Goal: Information Seeking & Learning: Learn about a topic

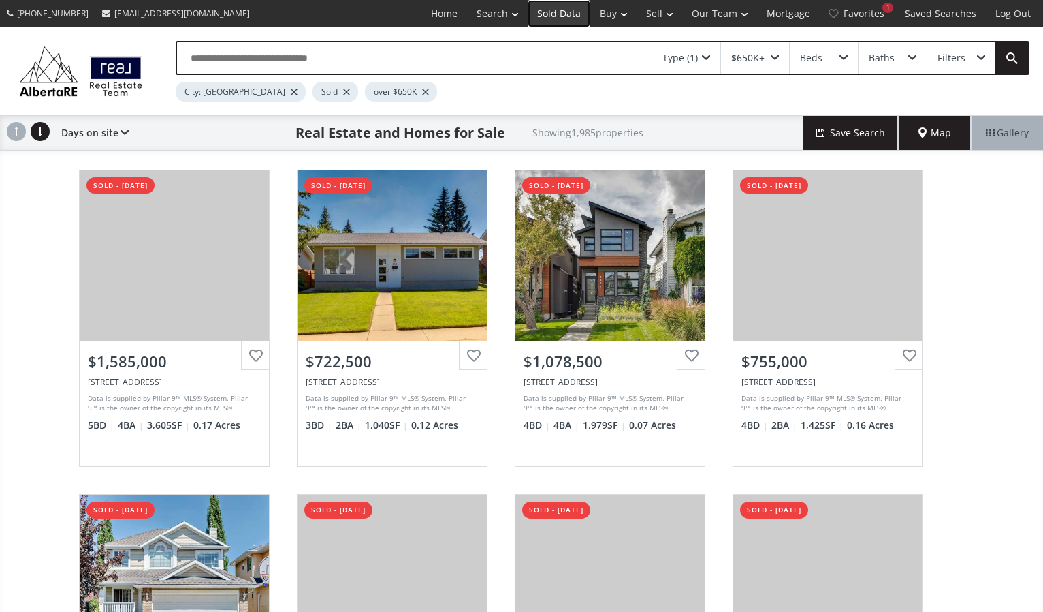
click at [572, 14] on link "Sold Data" at bounding box center [559, 13] width 63 height 27
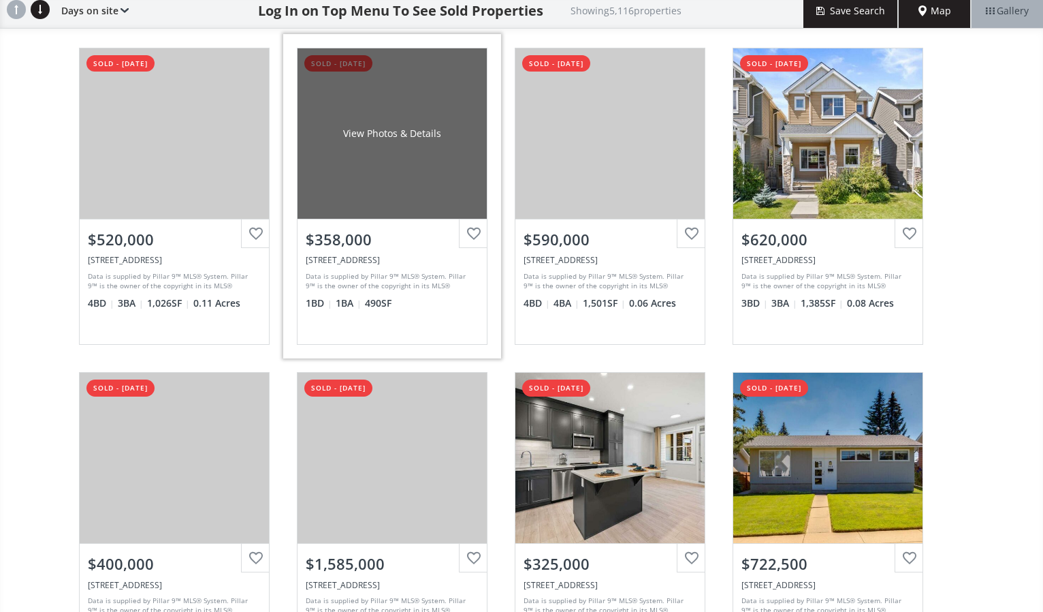
scroll to position [186, 0]
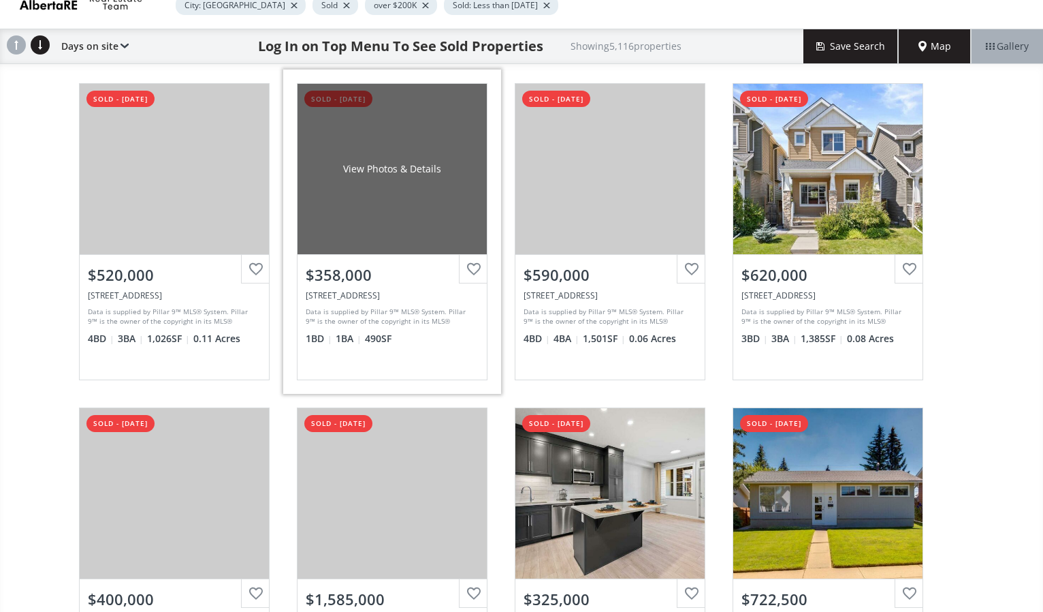
scroll to position [30, 0]
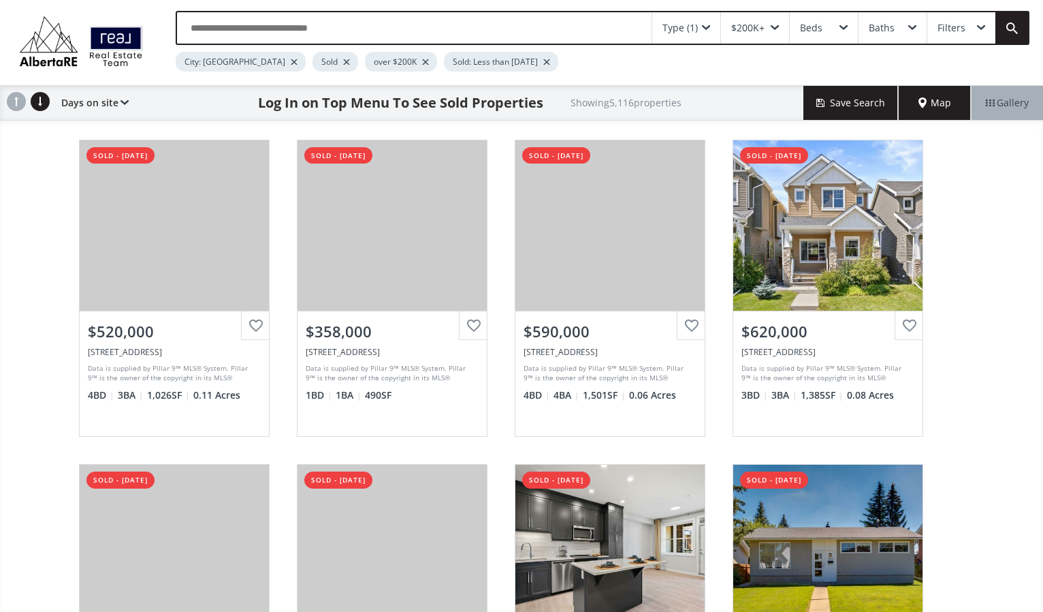
click at [926, 90] on div "Map" at bounding box center [935, 103] width 72 height 34
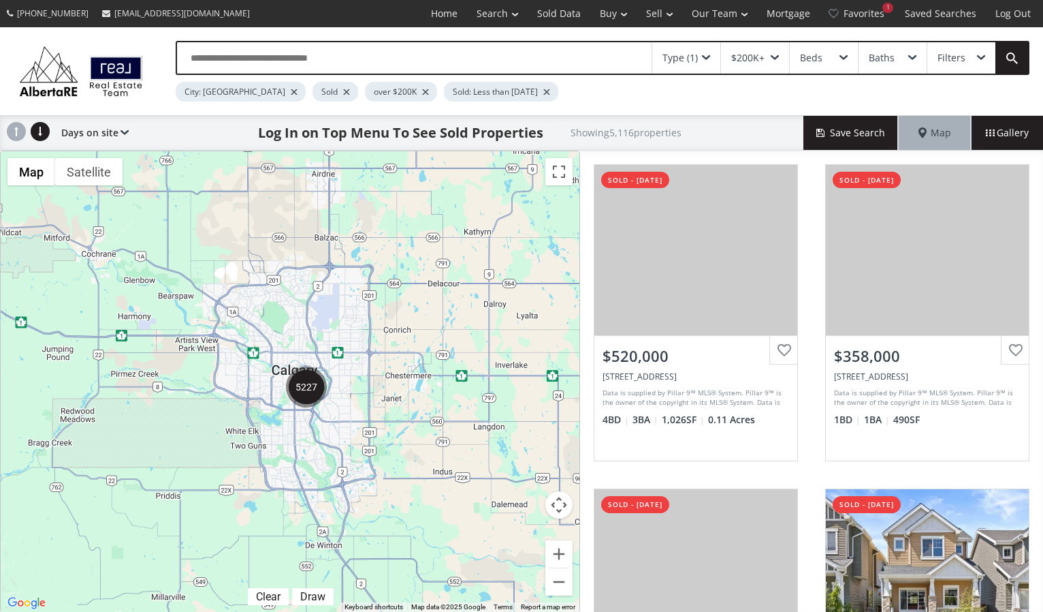
click at [543, 93] on div at bounding box center [546, 91] width 7 height 5
click at [313, 337] on div "To navigate, press the arrow keys." at bounding box center [290, 381] width 579 height 460
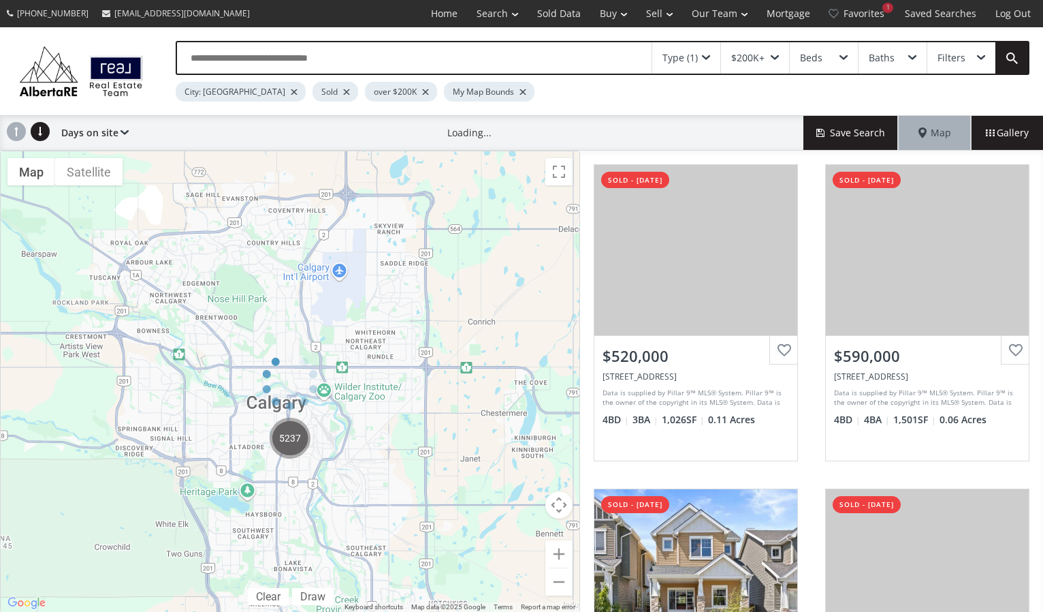
click at [320, 328] on div at bounding box center [290, 381] width 580 height 462
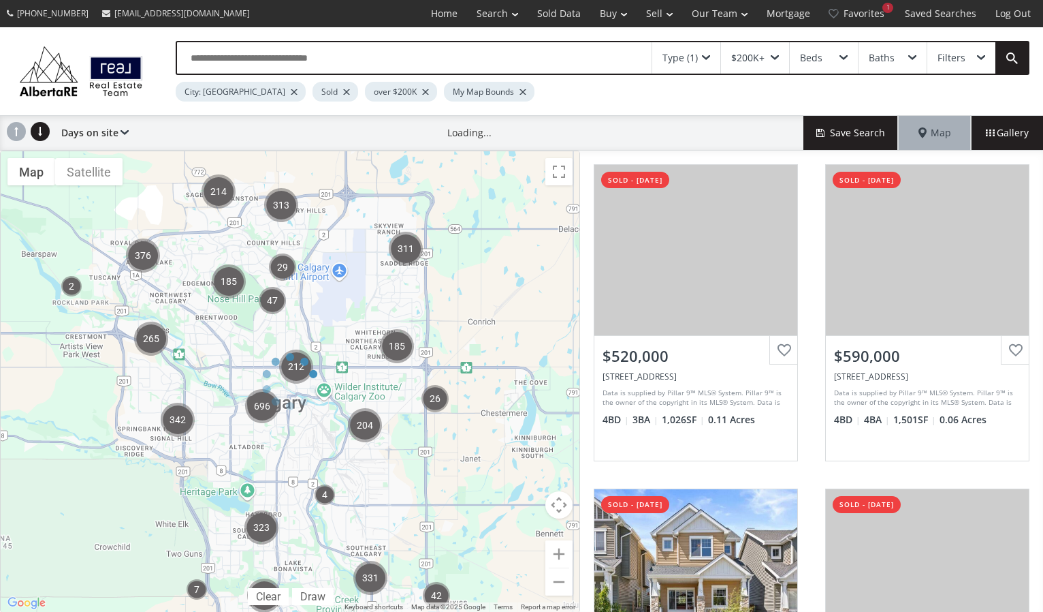
click at [320, 328] on div at bounding box center [290, 381] width 580 height 462
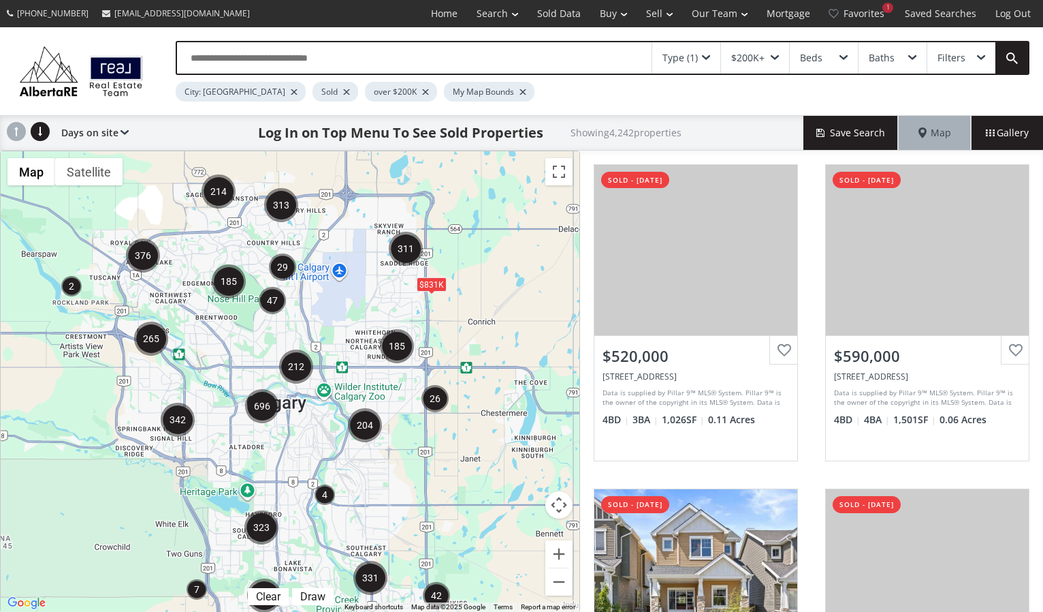
click at [298, 430] on div "To navigate, press the arrow keys. $831K" at bounding box center [290, 381] width 579 height 460
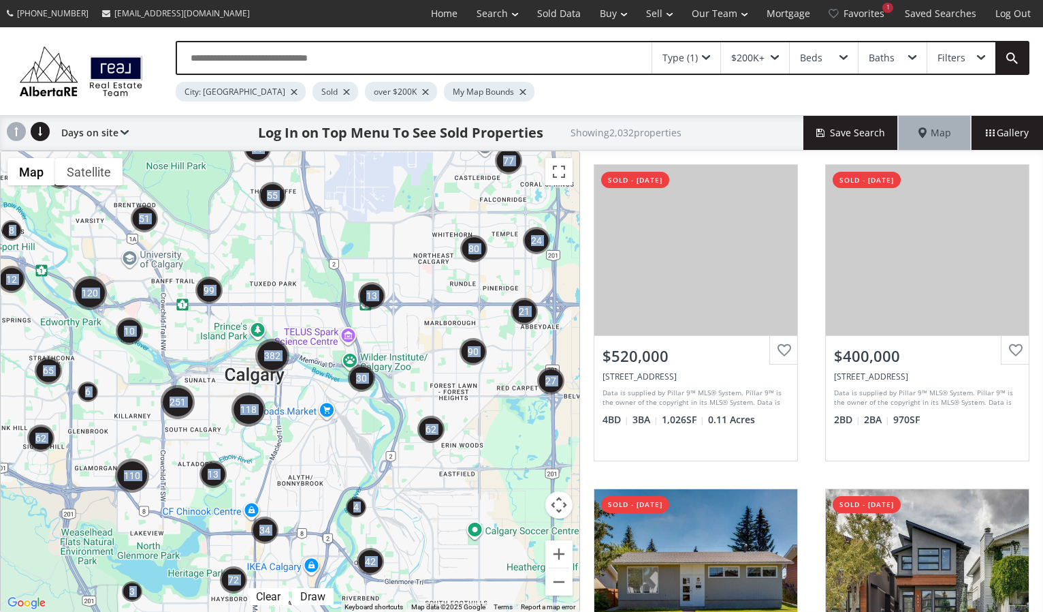
drag, startPoint x: 261, startPoint y: 477, endPoint x: 365, endPoint y: 338, distance: 173.2
click at [370, 336] on div "← Move left → Move right ↑ Move up ↓ Move down + Zoom in - Zoom out Home Jump l…" at bounding box center [290, 381] width 580 height 462
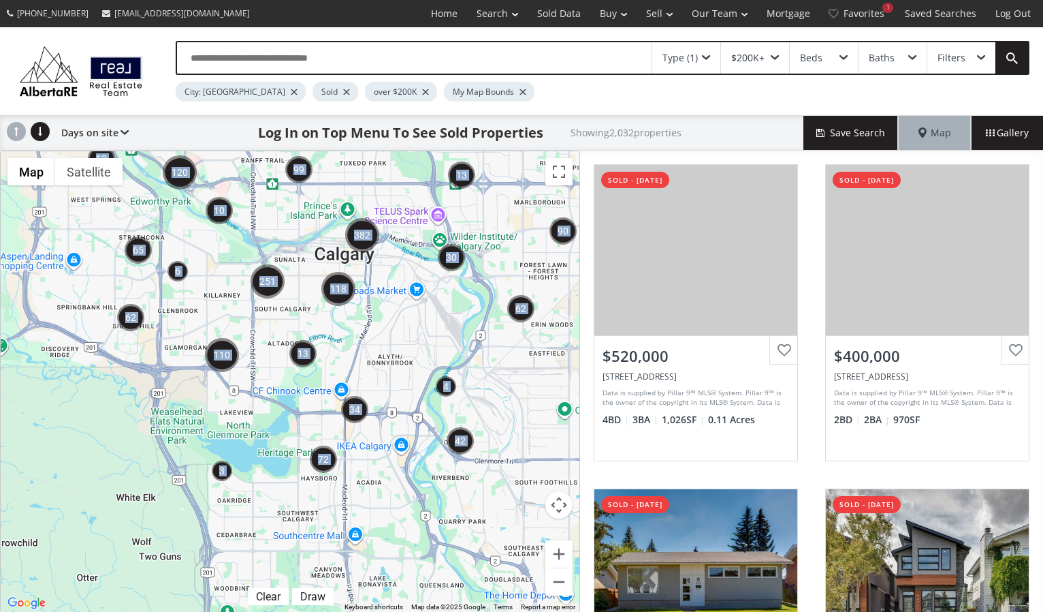
drag, startPoint x: 276, startPoint y: 456, endPoint x: 400, endPoint y: 300, distance: 198.8
click at [399, 302] on div "To navigate, press the arrow keys." at bounding box center [290, 381] width 579 height 460
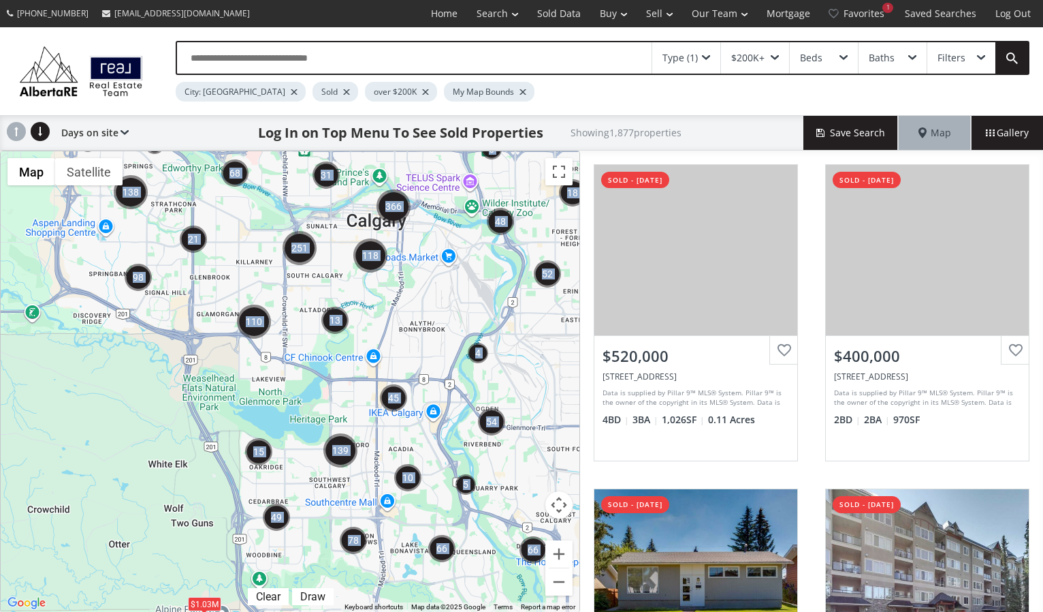
click at [262, 398] on div "To navigate, press the arrow keys. $1.03M" at bounding box center [290, 381] width 579 height 460
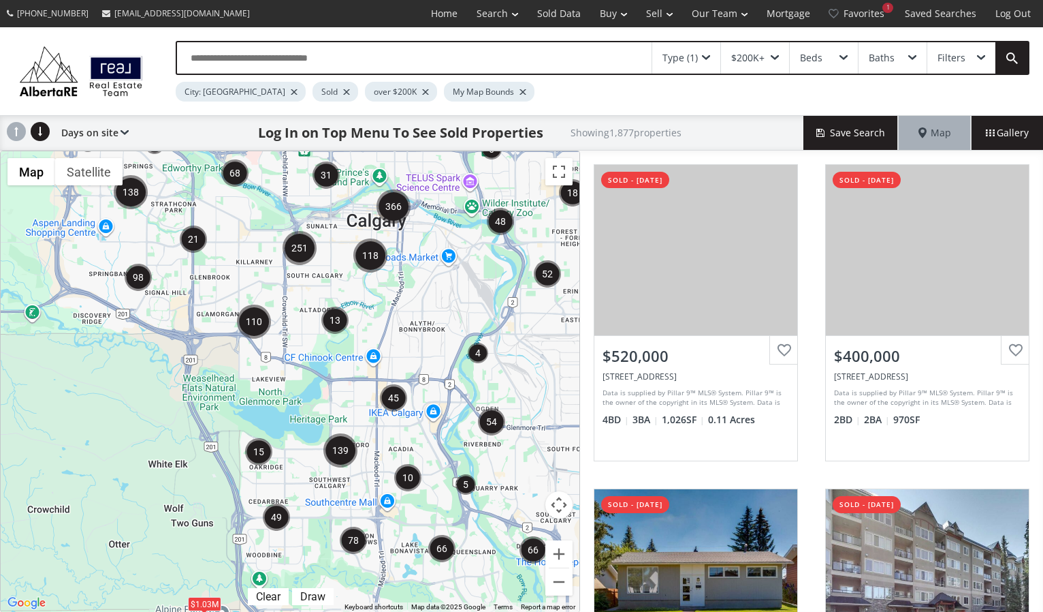
click at [262, 398] on div "To navigate, press the arrow keys. $1.03M" at bounding box center [290, 381] width 579 height 460
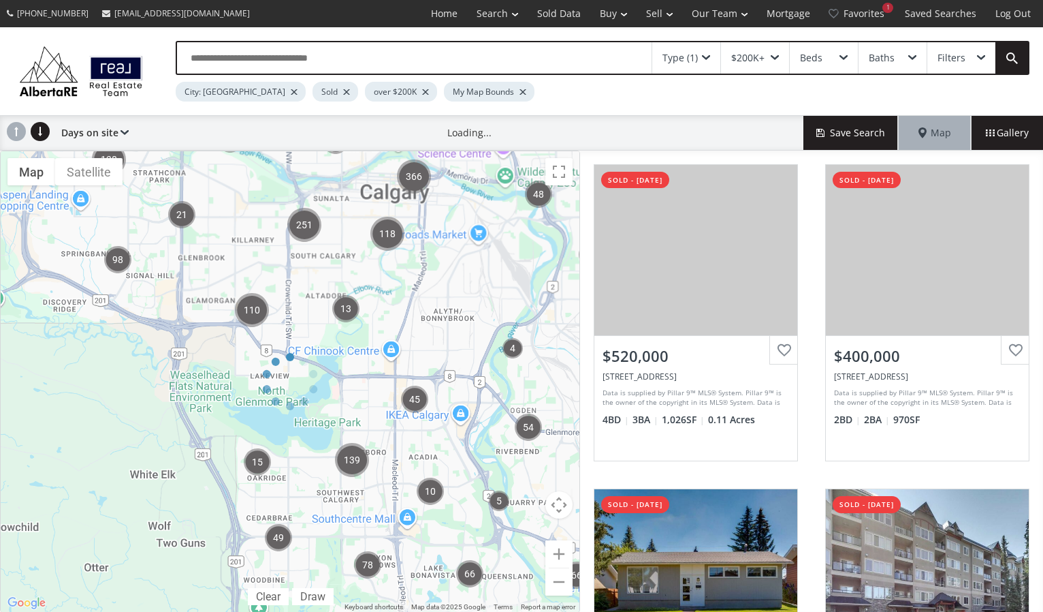
click at [262, 398] on div at bounding box center [290, 381] width 580 height 462
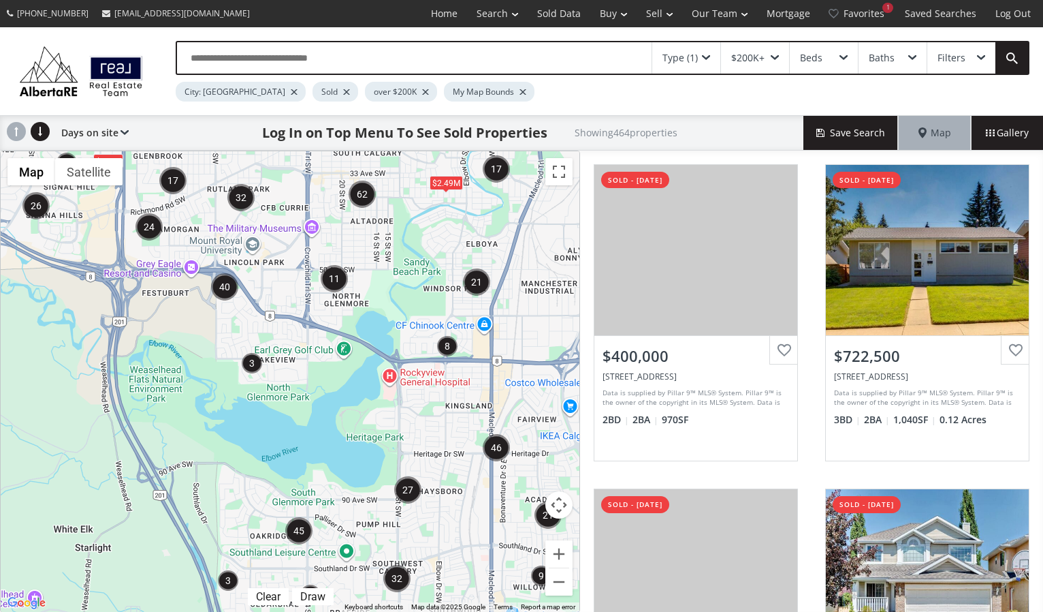
click at [262, 398] on div "To navigate, press the arrow keys. $2.49M $730K" at bounding box center [290, 381] width 579 height 460
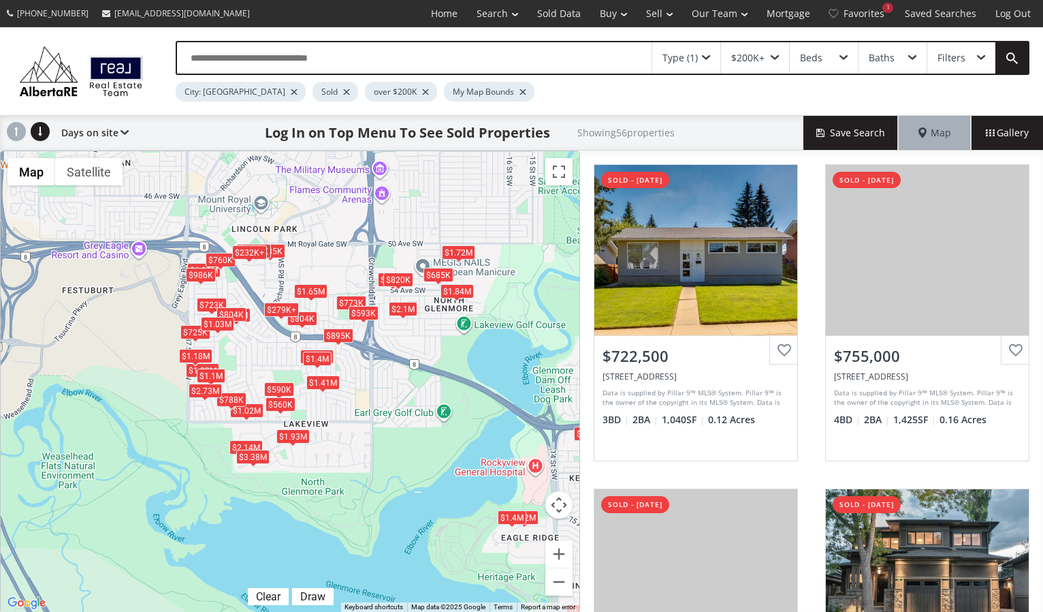
drag, startPoint x: 308, startPoint y: 308, endPoint x: 325, endPoint y: 411, distance: 104.2
click at [326, 413] on div "To navigate, press the arrow keys. $723K $755K $773K $1.94M $250K $2.14M $235K …" at bounding box center [290, 381] width 579 height 460
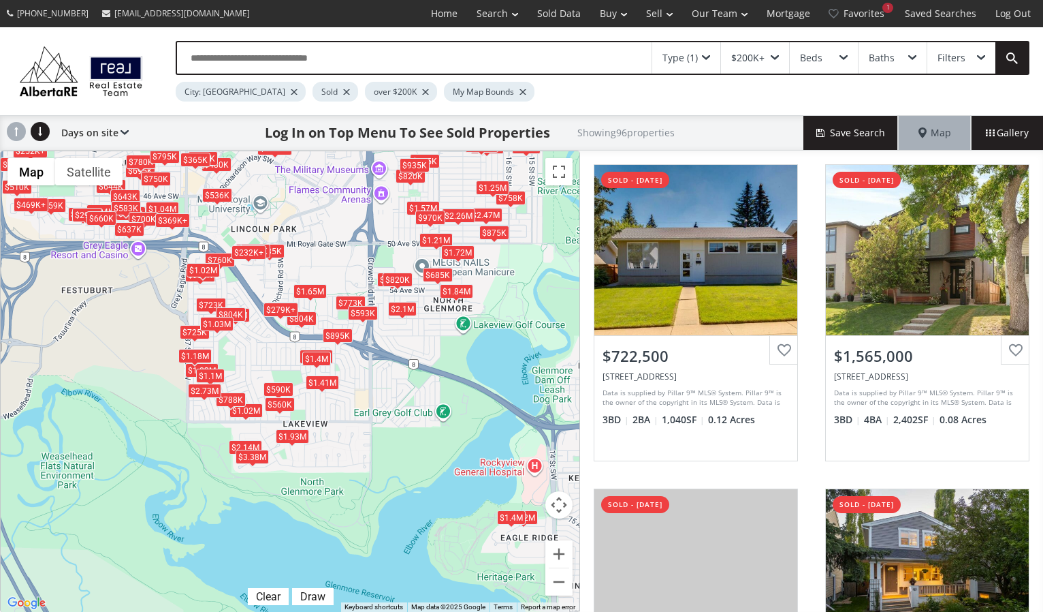
click at [204, 266] on div "$1.02M" at bounding box center [203, 269] width 33 height 14
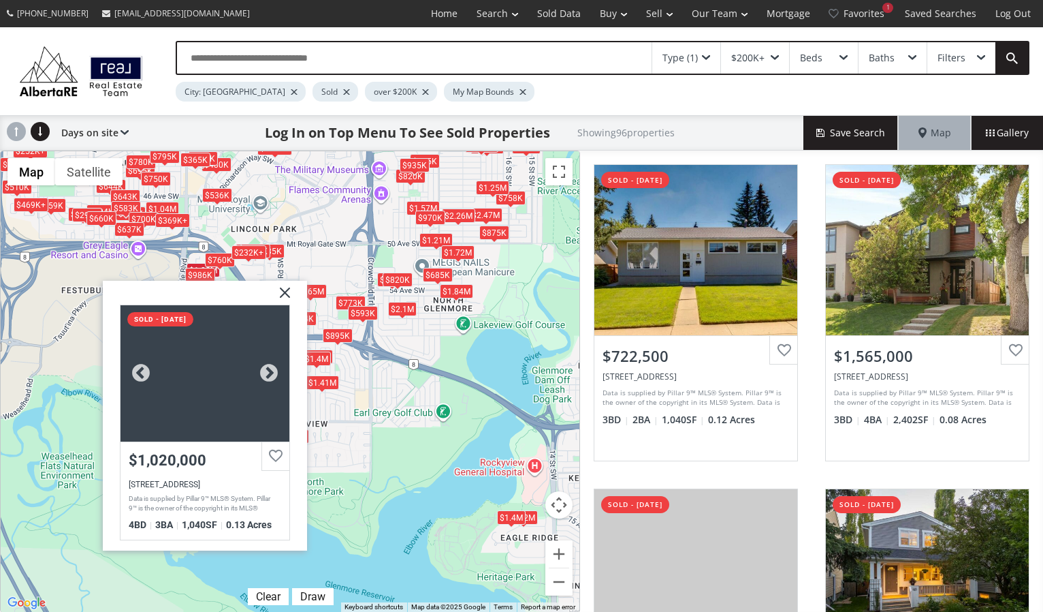
click at [185, 430] on div at bounding box center [205, 372] width 169 height 136
click at [280, 288] on img at bounding box center [280, 297] width 34 height 34
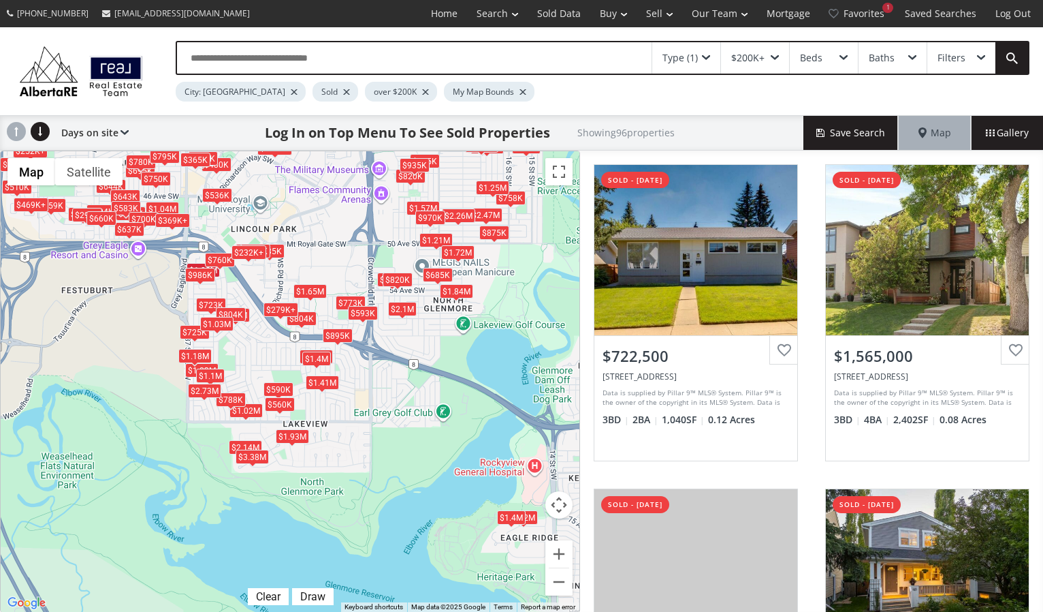
click at [228, 287] on div "To navigate, press the arrow keys. $723K $1.57M $773K $875K $1.94M $250K $2.14M…" at bounding box center [290, 381] width 579 height 460
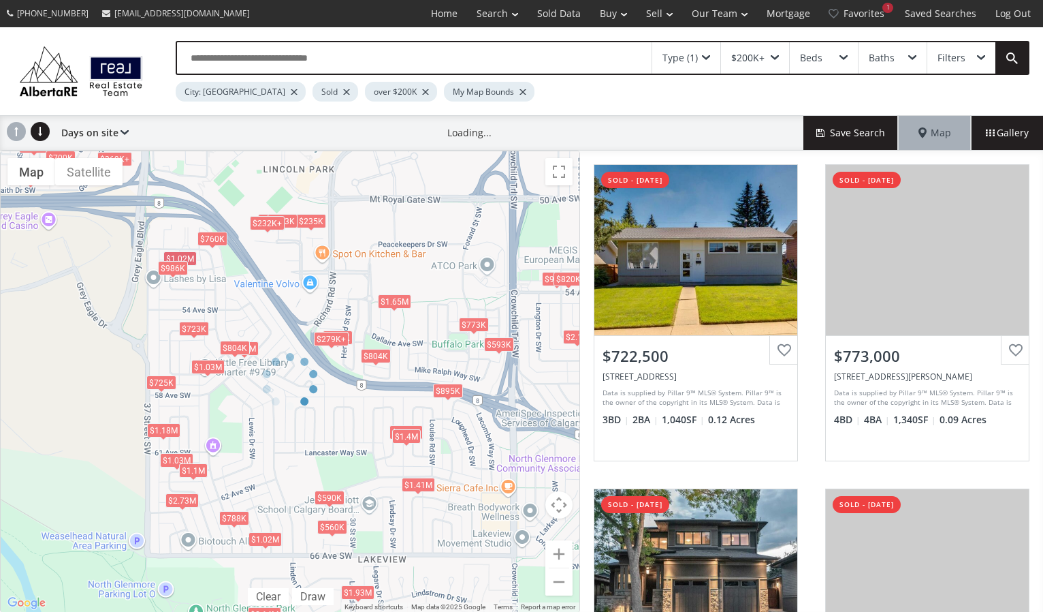
click at [201, 275] on div at bounding box center [290, 381] width 580 height 462
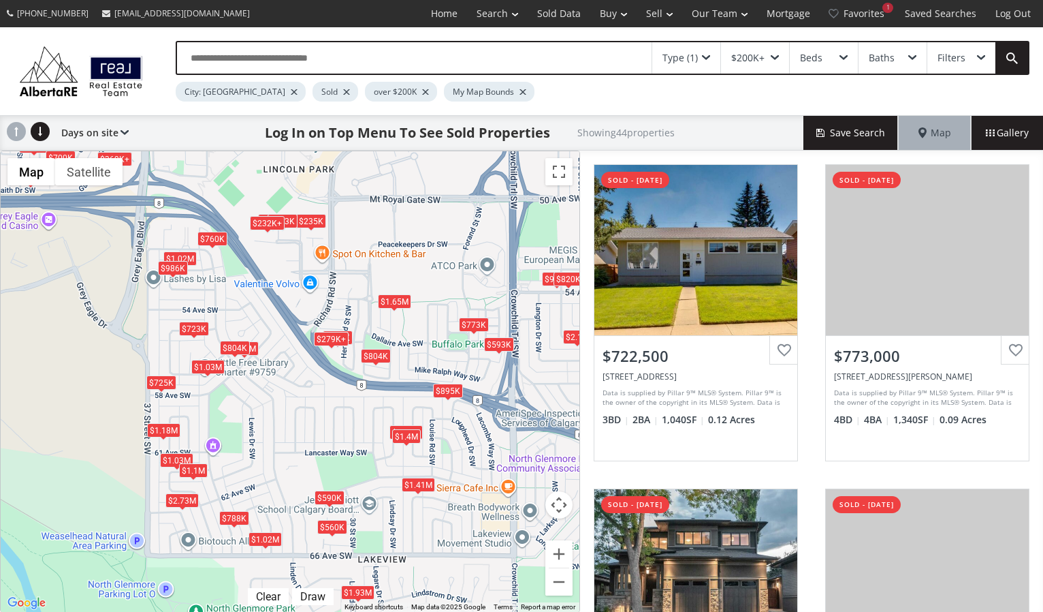
click at [187, 287] on div "To navigate, press the arrow keys. $723K $773K $1.94M $250K $235K $232K+ $1.02M…" at bounding box center [290, 381] width 579 height 460
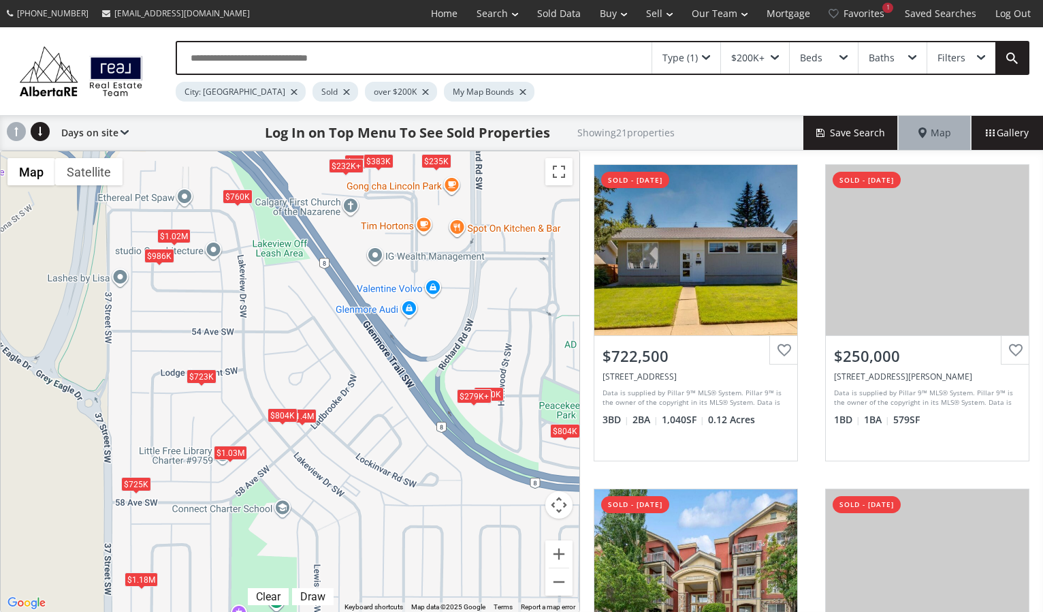
click at [977, 50] on div "Filters" at bounding box center [962, 57] width 68 height 31
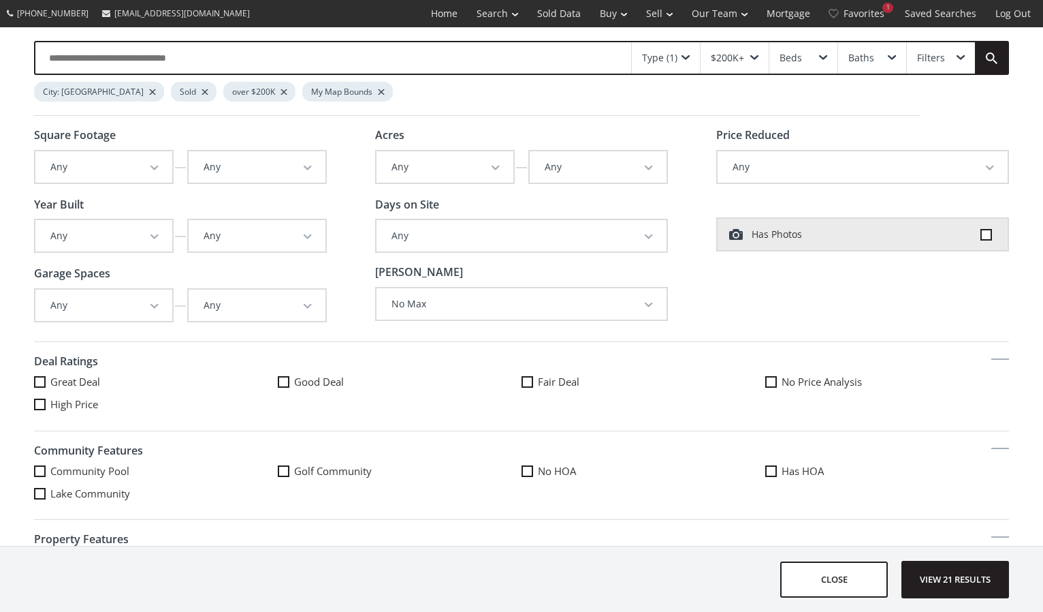
click at [624, 233] on button "Any" at bounding box center [522, 235] width 290 height 31
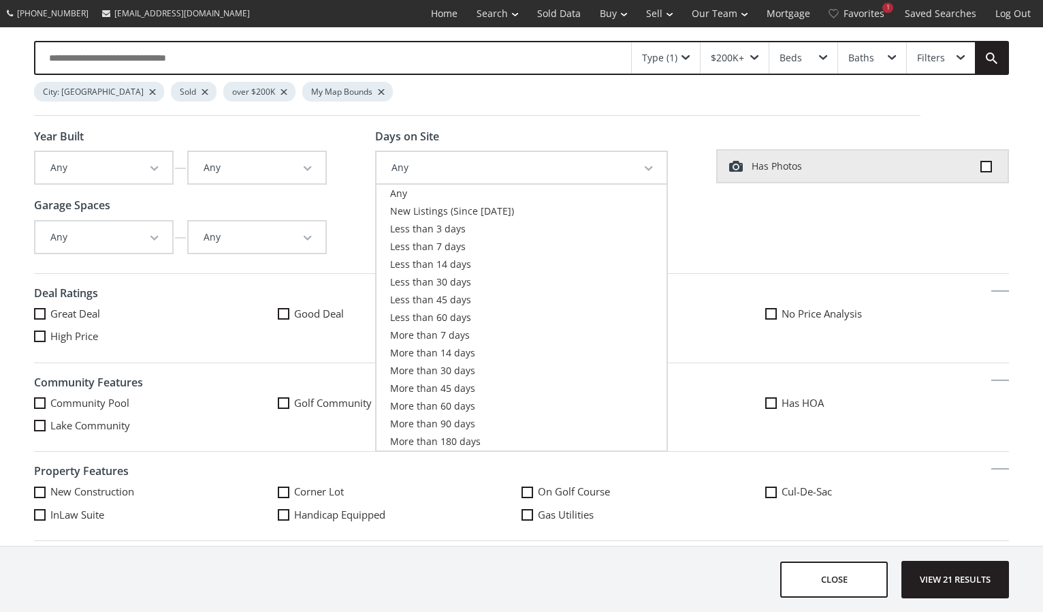
scroll to position [80, 0]
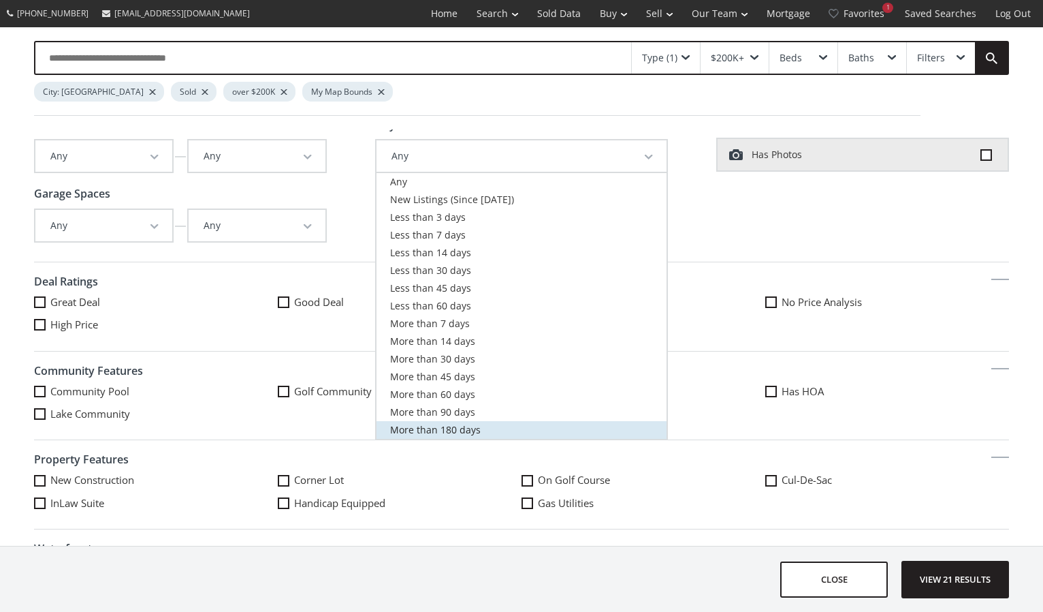
click at [567, 431] on link "More than 180 days" at bounding box center [522, 430] width 290 height 18
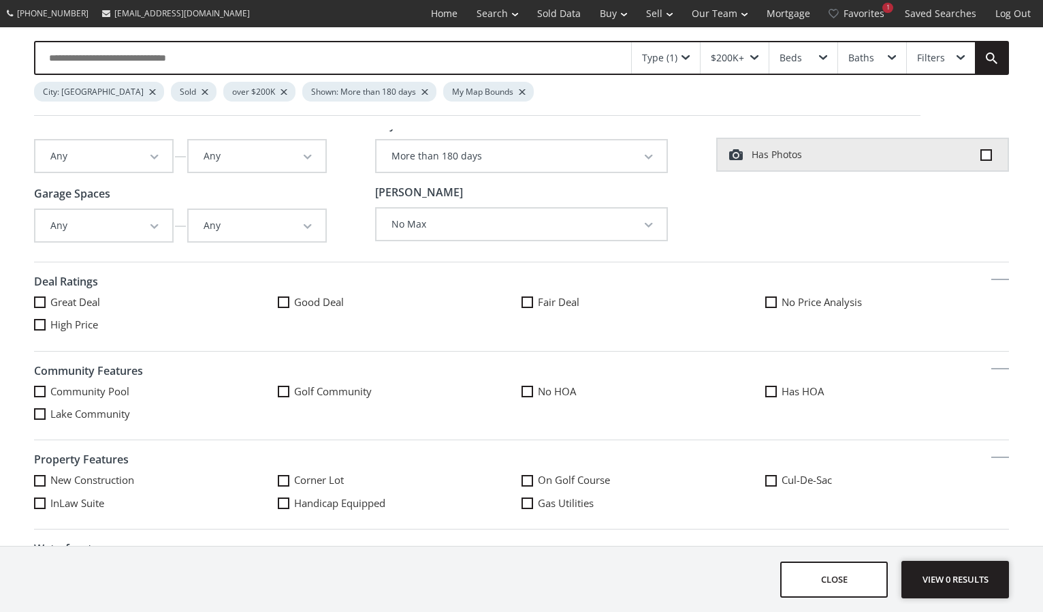
click at [970, 580] on span "View 0 results" at bounding box center [955, 579] width 99 height 36
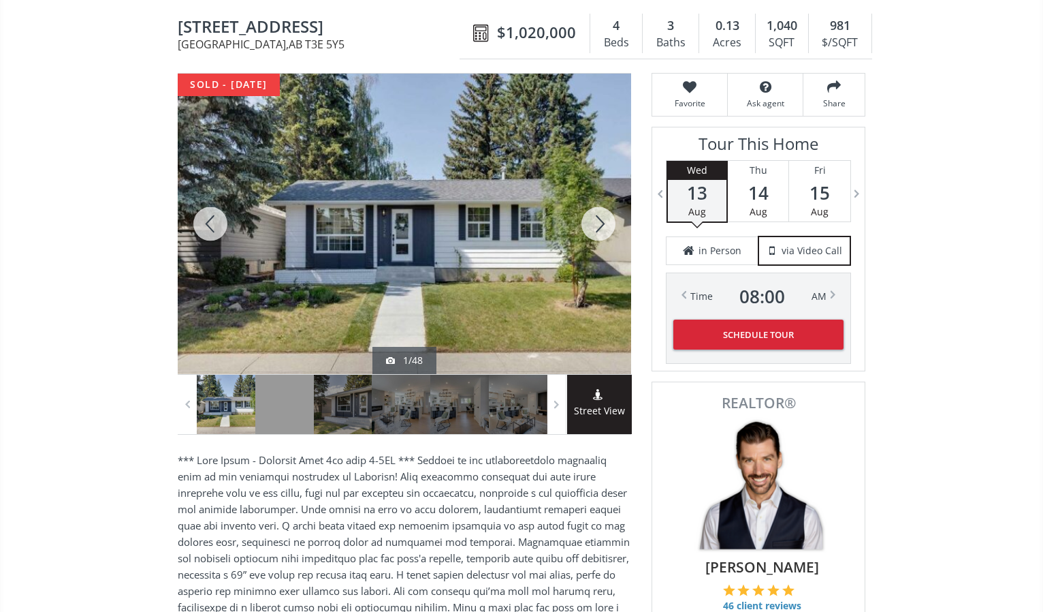
scroll to position [123, 0]
